Goal: Task Accomplishment & Management: Use online tool/utility

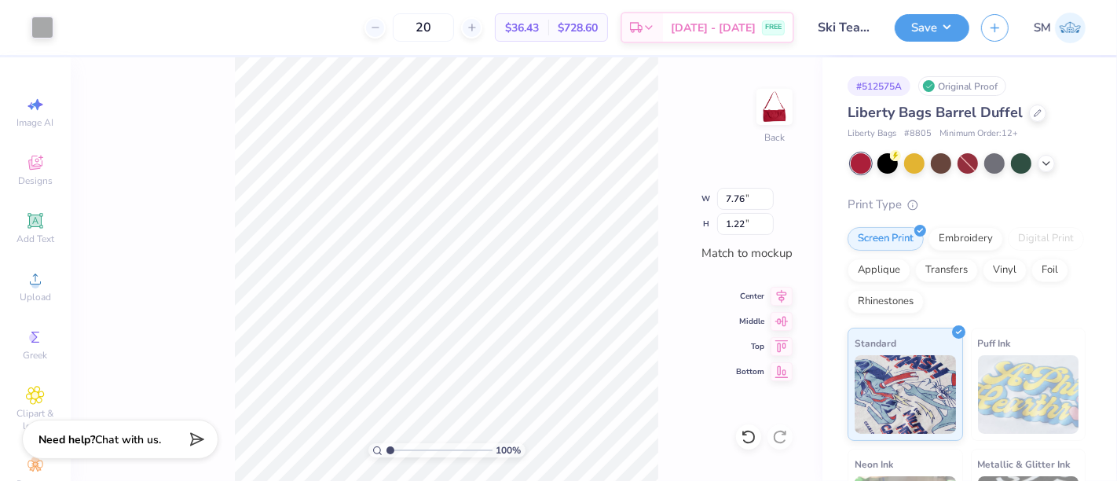
type input "7.76"
type input "1.22"
type input "1.02"
type input "0.91"
type input "7.76"
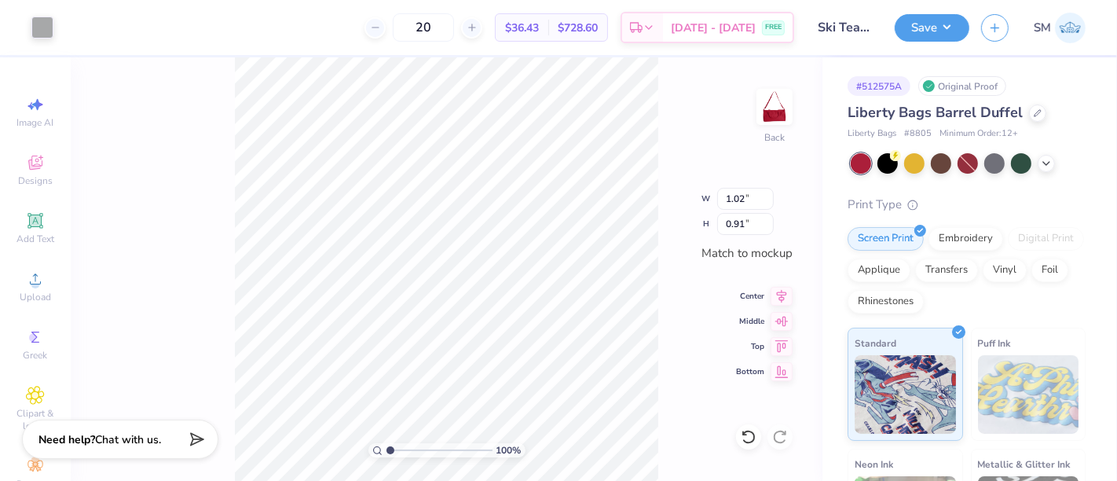
type input "1.22"
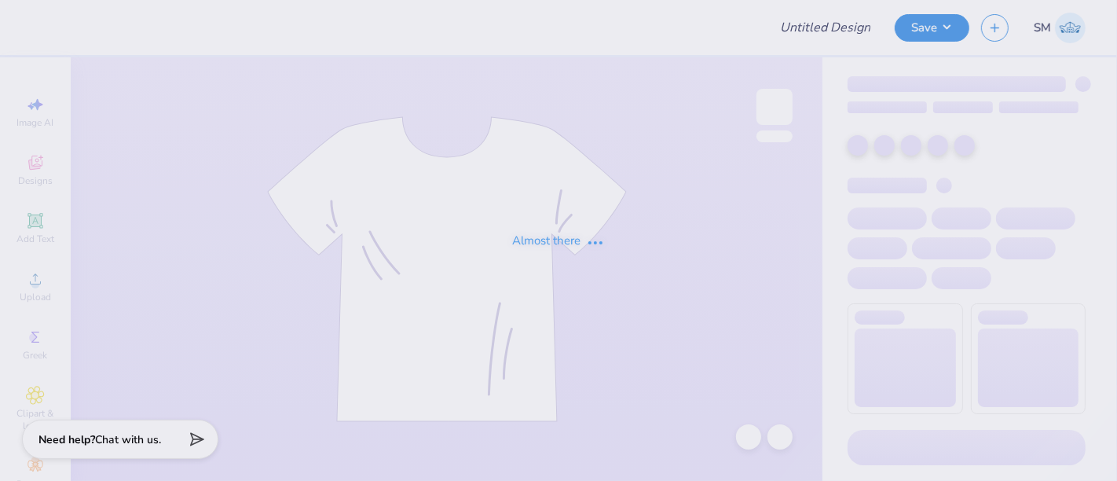
type input "dphie parents weekend shirt"
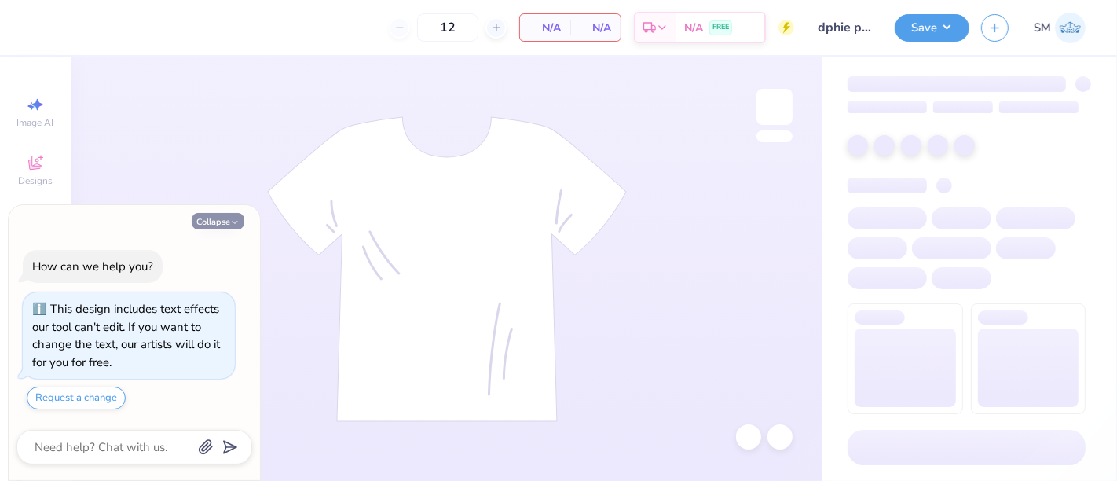
click at [221, 222] on button "Collapse" at bounding box center [218, 221] width 53 height 16
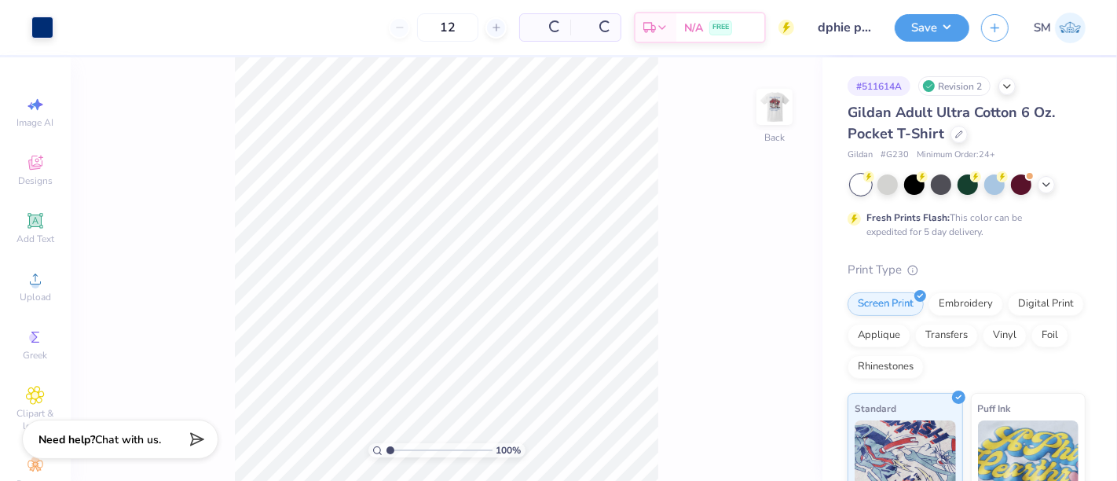
type textarea "x"
click at [782, 110] on img at bounding box center [774, 106] width 63 height 63
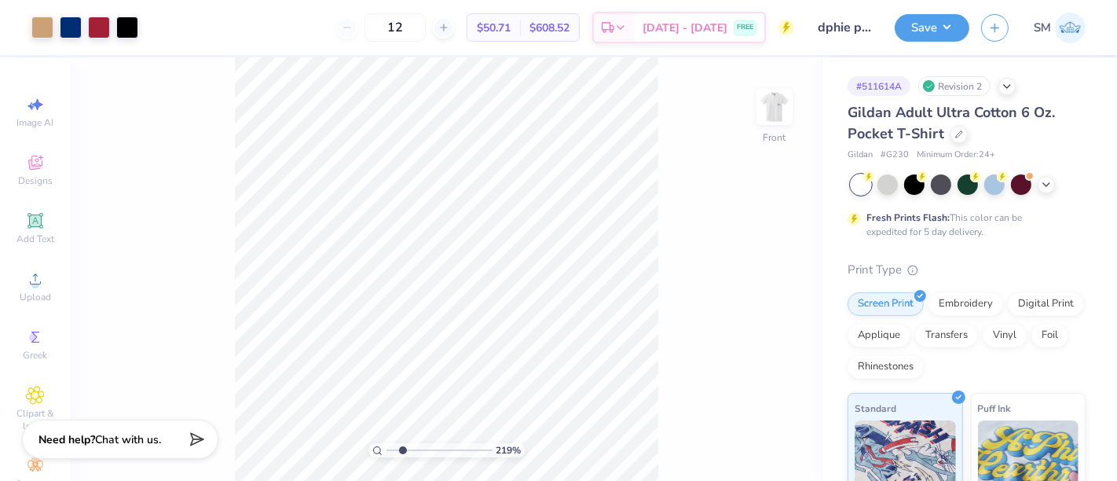
type input "2.19"
click at [402, 450] on input "range" at bounding box center [439, 450] width 106 height 14
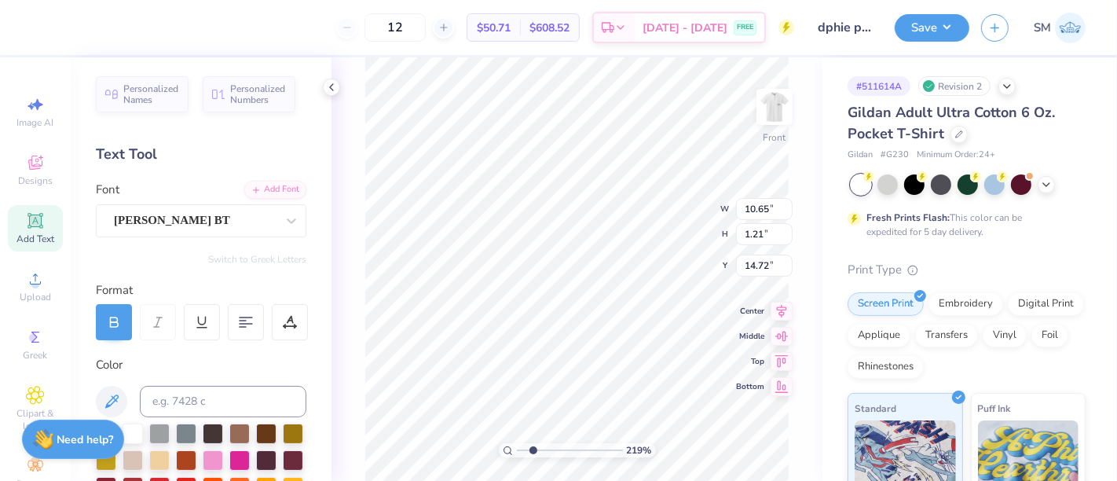
scroll to position [14, 2]
type textarea "A Registered student group at FLORIDA ATLANTIC"
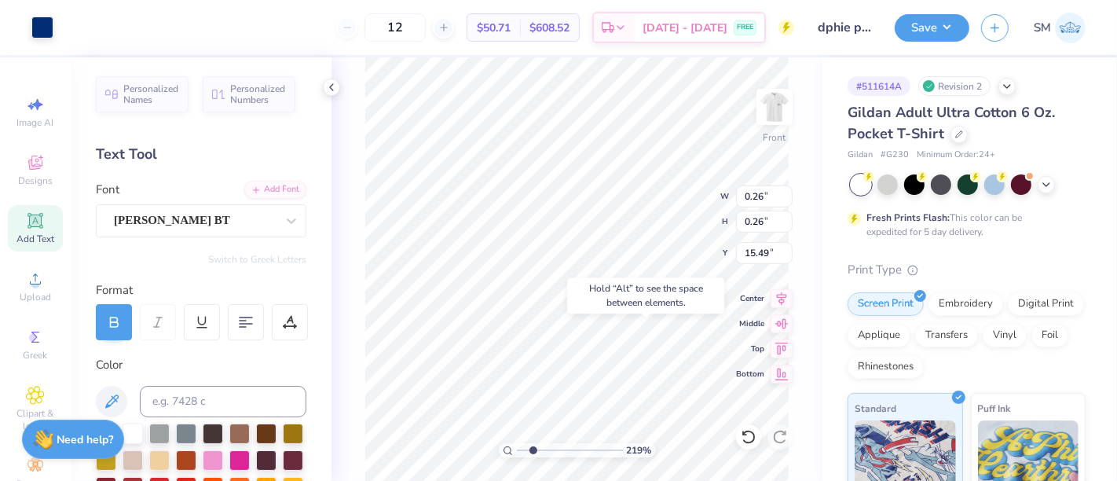
type input "15.49"
click at [283, 15] on div "12 $50.71 Per Item $608.52 Total Est. Delivery Sep 9 - 12 FREE" at bounding box center [429, 27] width 729 height 55
type input "0.23"
click at [267, 26] on div "12 $50.71 Per Item $608.52 Total Est. Delivery Sep 9 - 12 FREE" at bounding box center [429, 27] width 729 height 55
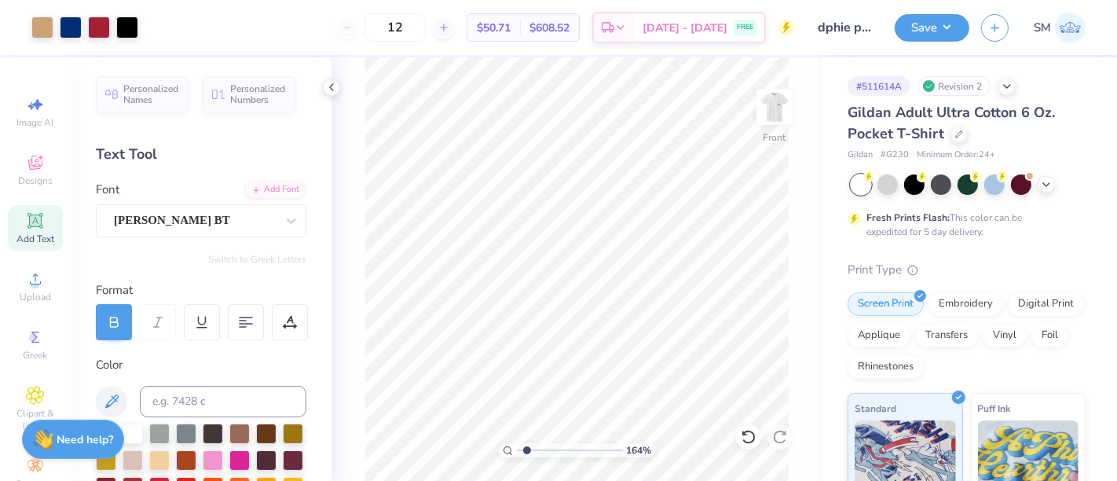
click at [527, 451] on input "range" at bounding box center [570, 450] width 106 height 14
type input "1.64"
click at [941, 25] on button "Save" at bounding box center [932, 25] width 75 height 27
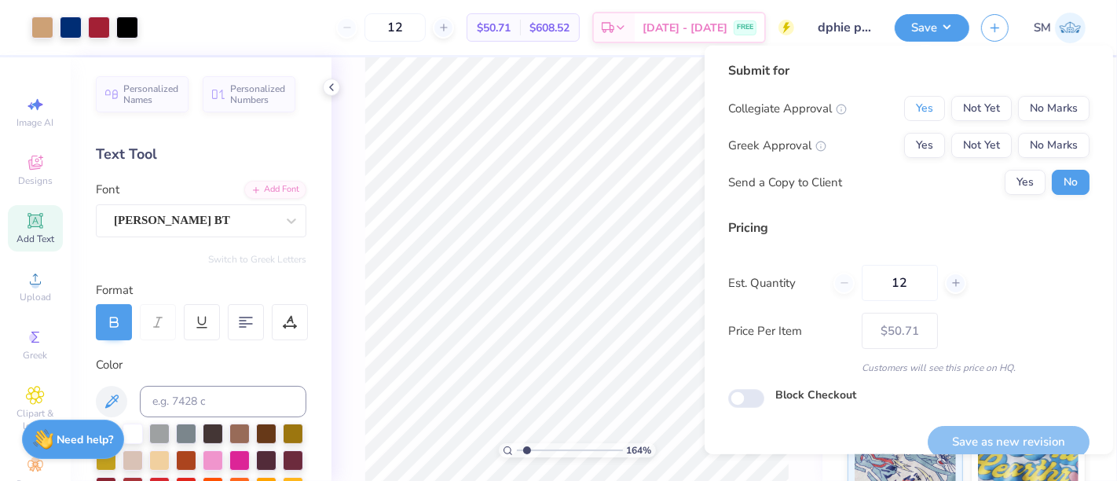
drag, startPoint x: 909, startPoint y: 107, endPoint x: 908, endPoint y: 165, distance: 58.1
click at [908, 108] on button "Yes" at bounding box center [924, 108] width 41 height 25
click at [921, 145] on button "Yes" at bounding box center [924, 145] width 41 height 25
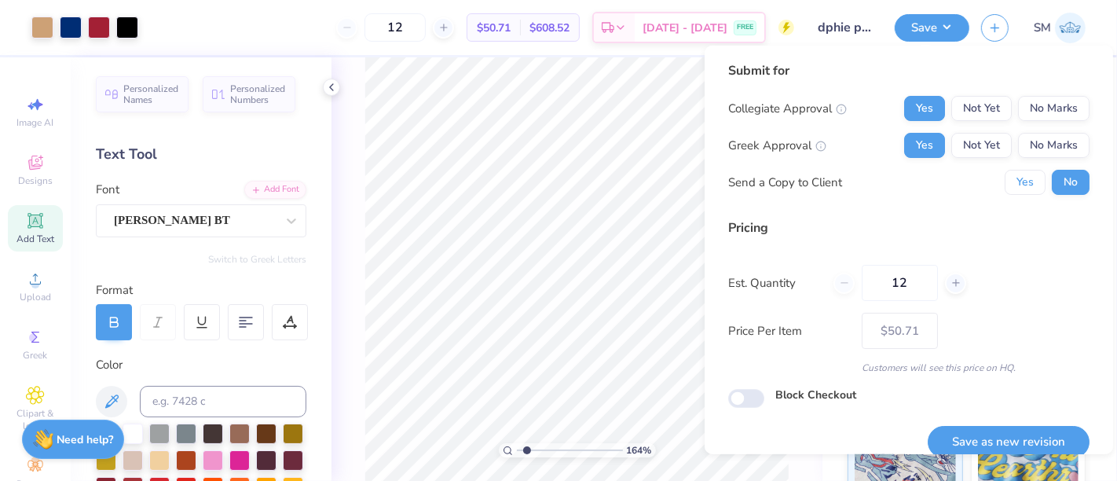
drag, startPoint x: 996, startPoint y: 185, endPoint x: 1009, endPoint y: 251, distance: 68.1
click at [1005, 187] on button "Yes" at bounding box center [1025, 182] width 41 height 25
click at [1021, 434] on button "Save as new revision" at bounding box center [1009, 442] width 162 height 32
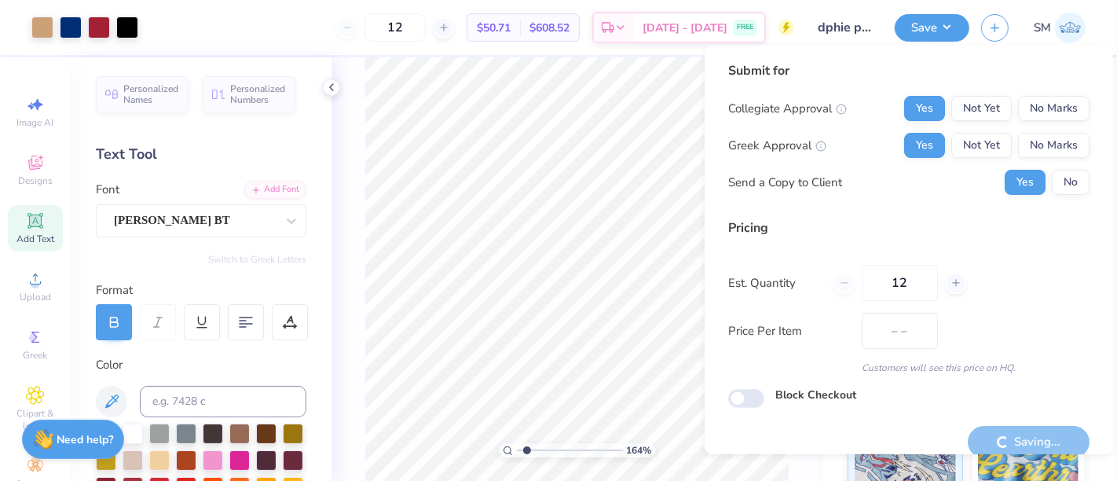
type input "$50.71"
